Goal: Information Seeking & Learning: Learn about a topic

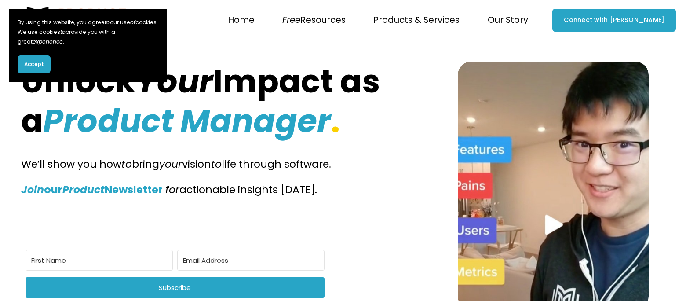
click at [36, 70] on button "Accept" at bounding box center [34, 64] width 33 height 18
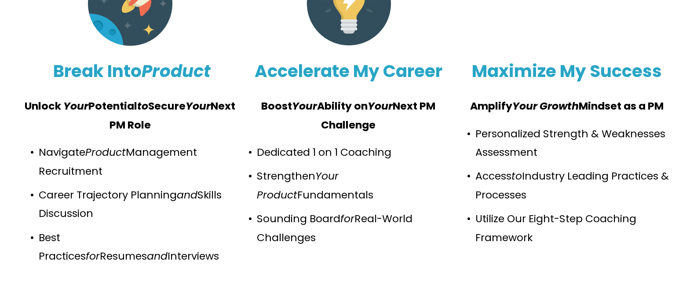
scroll to position [836, 0]
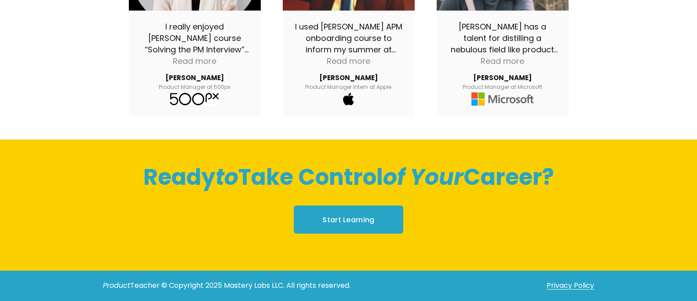
scroll to position [912, 0]
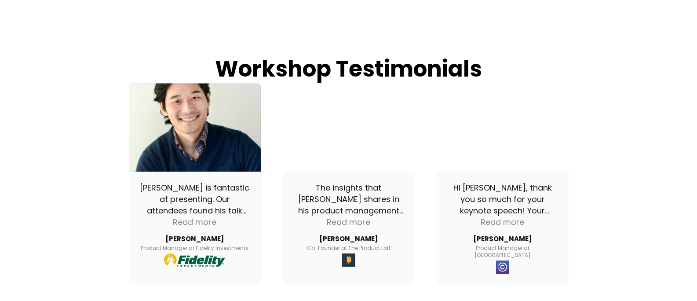
scroll to position [1206, 0]
